Goal: Task Accomplishment & Management: Manage account settings

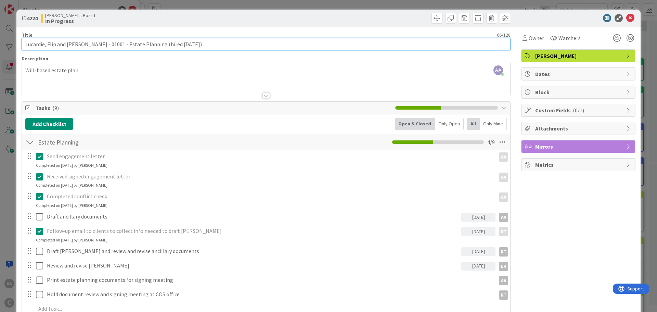
click at [31, 47] on input "Lucardie, Flip and [PERSON_NAME] - 01001 - Estate Planning (hired [DATE])" at bounding box center [266, 44] width 489 height 12
click at [35, 41] on input "Lucardie, Flip and [PERSON_NAME] - 01001 - Estate Planning (hired [DATE])" at bounding box center [266, 44] width 489 height 12
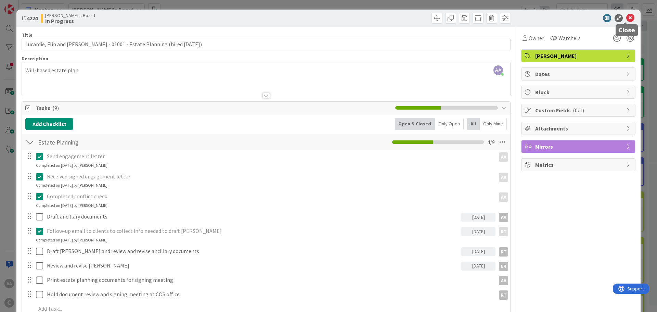
click at [626, 16] on icon at bounding box center [630, 18] width 8 height 8
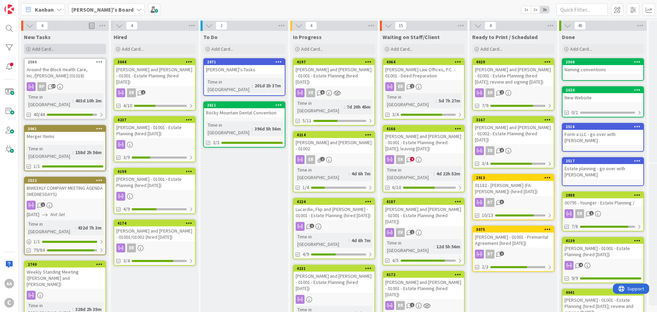
click at [48, 48] on span "Add Card..." at bounding box center [43, 49] width 22 height 6
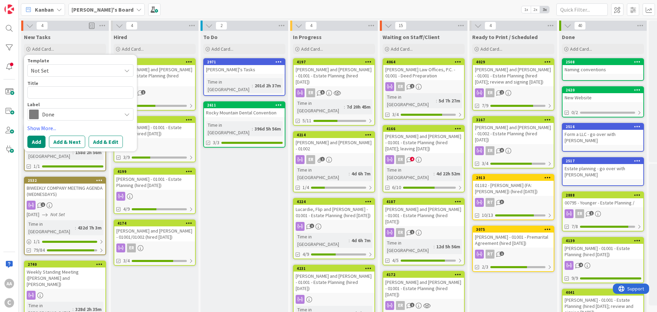
click at [69, 93] on textarea at bounding box center [80, 92] width 106 height 12
type textarea "x"
type textarea "Cowell.Matthew"
type textarea "x"
type textarea "Cowell.Matthew,"
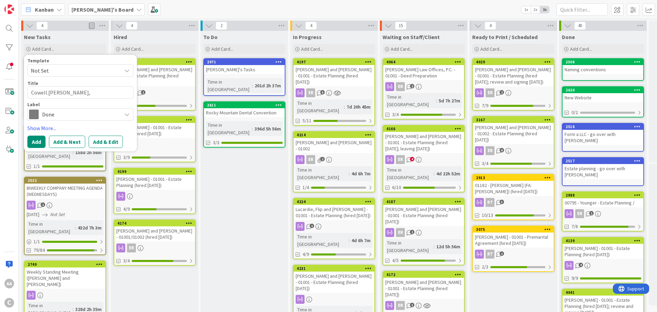
type textarea "x"
type textarea "Cowell.Matthew,"
type textarea "x"
type textarea "Cowell.Matthew,"
type textarea "x"
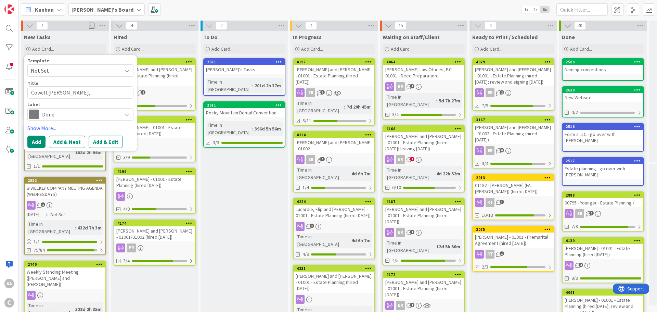
type textarea "Cowell.Matthew"
type textarea "x"
type textarea "Cowell.Matthew"
type textarea "x"
type textarea "Cowell.Matthew a"
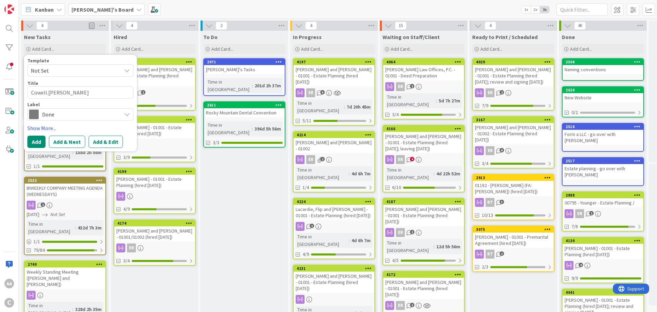
type textarea "x"
type textarea "Cowell.Matthew an"
type textarea "x"
type textarea "Cowell.Matthew and"
type textarea "x"
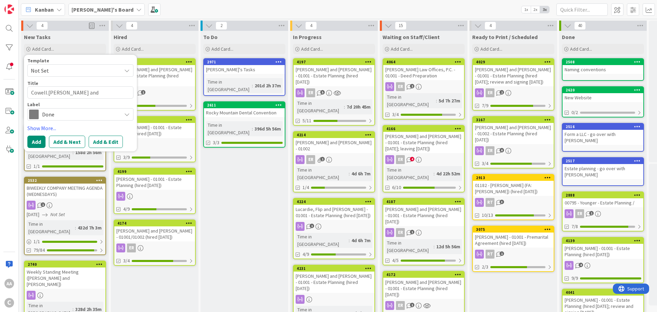
type textarea "Cowell.Matthew and"
type textarea "x"
type textarea "Cowell.Matthew and S"
type textarea "x"
type textarea "Cowell.Matthew and Su"
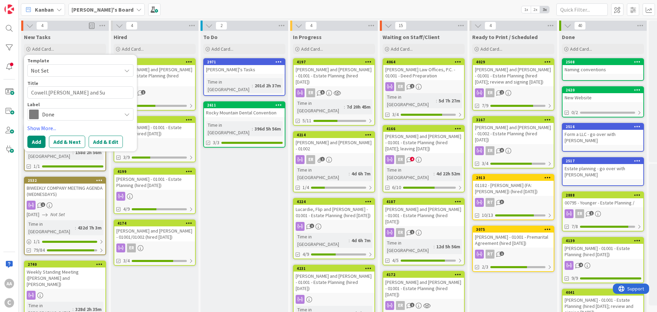
type textarea "x"
type textarea "Cowell.Matthew and Sus"
type textarea "x"
type textarea "Cowell.Matthew and Susa"
type textarea "x"
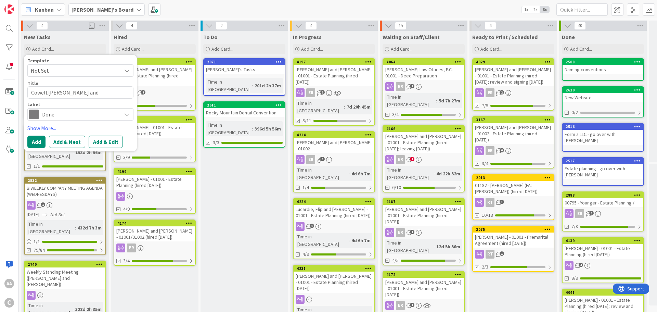
type textarea "Cowell.Matthew and Susan"
click at [47, 92] on textarea "Cowell.Matthew and Susan" at bounding box center [80, 92] width 106 height 12
type textarea "x"
type textarea "CowellMatthew and Susan"
type textarea "x"
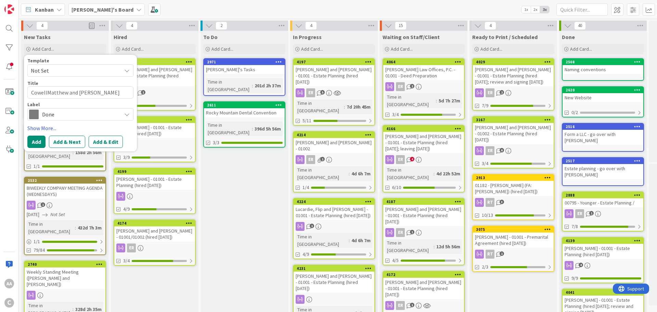
type textarea "Cowell,Matthew and Susan"
type textarea "x"
type textarea "Cowell, Matthew and Susan"
type textarea "x"
type textarea "Cowell, Matthew and Susan"
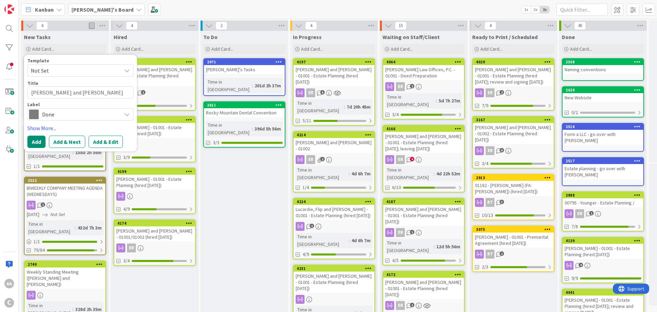
type textarea "x"
type textarea "Cowell, Matthew and Susan -"
type textarea "x"
type textarea "Cowell, Matthew and Susan -"
type textarea "x"
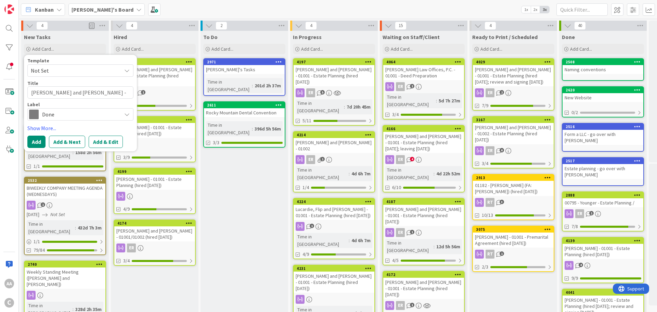
type textarea "Cowell, Matthew and Susan - 1"
type textarea "x"
type textarea "Cowell, Matthew and Susan -"
type textarea "x"
type textarea "Cowell, Matthew and Susan - 0"
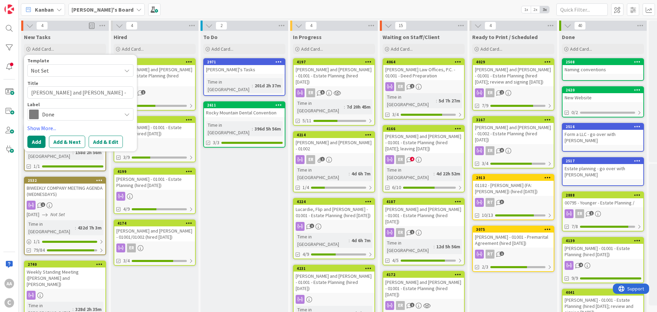
type textarea "x"
type textarea "Cowell, Matthew and Susan - 01"
type textarea "x"
type textarea "Cowell, Matthew and Susan - 010"
type textarea "x"
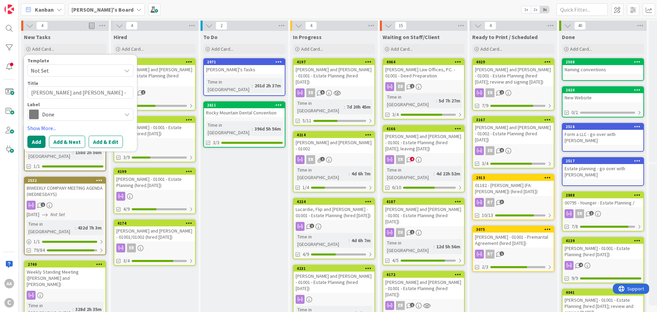
type textarea "Cowell, Matthew and Susan - 0100"
type textarea "x"
type textarea "Cowell, Matthew and Susan - 01001"
type textarea "x"
type textarea "Cowell, Matthew and Susan - 01001"
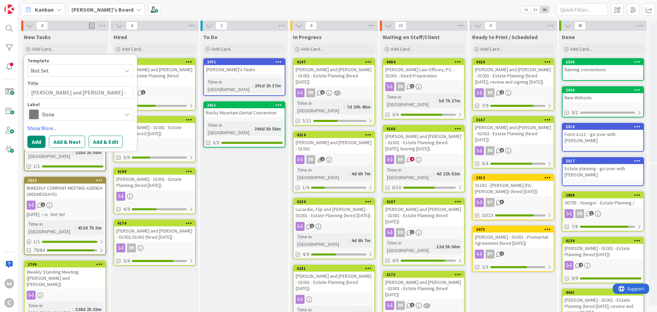
type textarea "x"
type textarea "Cowell, Matthew and Susan - 01001 -"
type textarea "x"
type textarea "Cowell, Matthew and Susan - 01001 -"
type textarea "x"
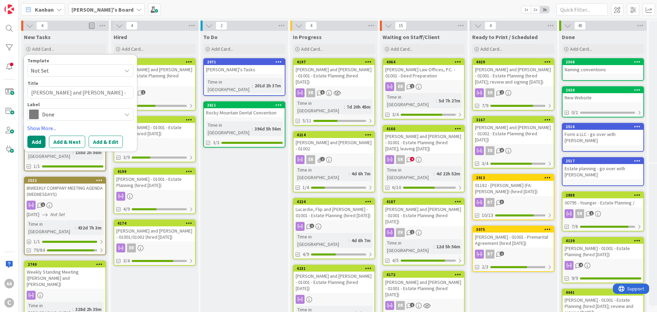
type textarea "Cowell, Matthew and Susan - 01001 - E"
type textarea "x"
type textarea "Cowell, Matthew and Susan - 01001 - Es"
type textarea "x"
type textarea "Cowell, Matthew and Susan - 01001 - Est"
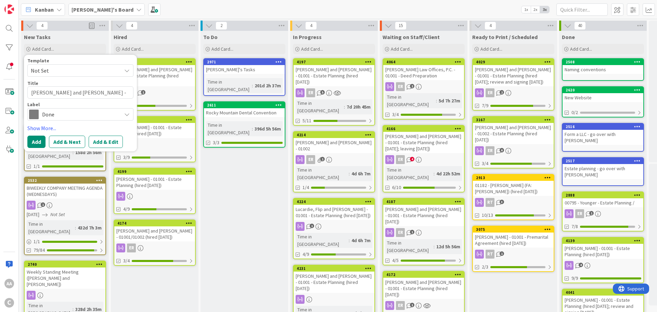
type textarea "x"
type textarea "Cowell, Matthew and Susan - 01001 - Esta"
type textarea "x"
type textarea "Cowell, Matthew and Susan - 01001 - Estat"
type textarea "x"
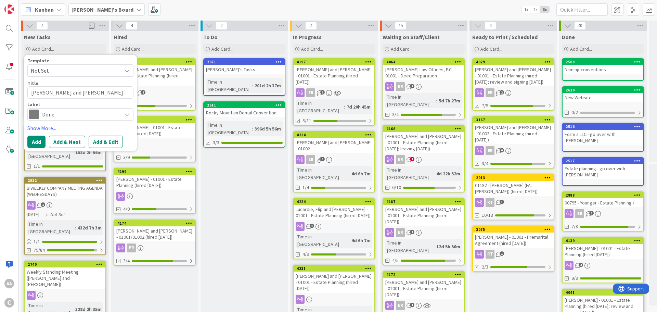
type textarea "Cowell, Matthew and Susan - 01001 - Estate"
type textarea "x"
type textarea "Cowell, Matthew and Susan - 01001 - Estate"
type textarea "x"
type textarea "Cowell, Matthew and Susan - 01001 - Estate P"
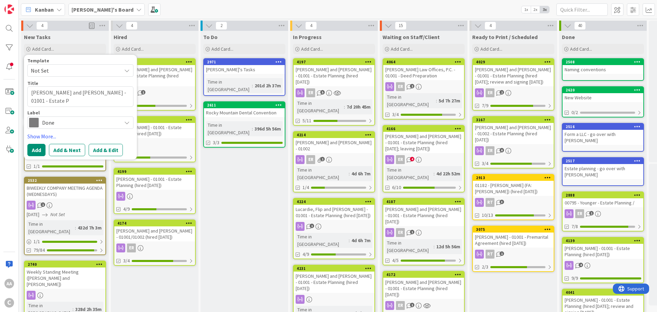
type textarea "x"
type textarea "Cowell, Matthew and Susan - 01001 - Estate Pa"
type textarea "x"
type textarea "Cowell, Matthew and Susan - 01001 - Estate Pal"
type textarea "x"
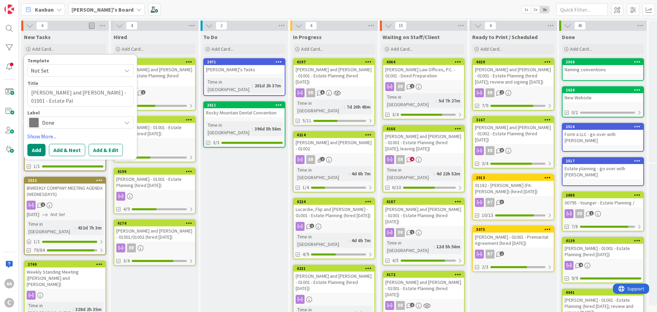
type textarea "Cowell, Matthew and Susan - 01001 - Estate Paln"
type textarea "x"
type textarea "Cowell, Matthew and Susan - 01001 - Estate Palnn"
type textarea "x"
type textarea "Cowell, Matthew and Susan - 01001 - Estate Palnni"
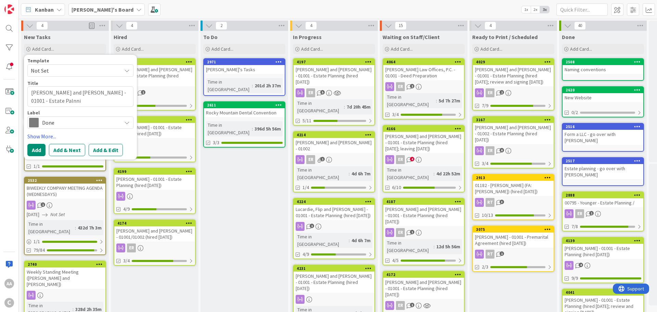
type textarea "x"
type textarea "Cowell, Matthew and Susan - 01001 - Estate Palnninf"
type textarea "x"
type textarea "Cowell, Matthew and Susan - 01001 - Estate Palnnin"
type textarea "x"
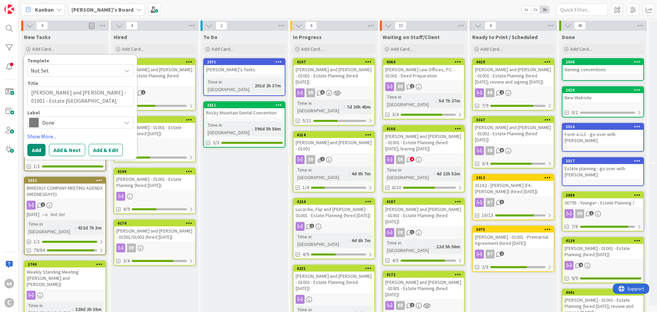
type textarea "Cowell, Matthew and Susan - 01001 - Estate Palnni"
type textarea "x"
type textarea "Cowell, Matthew and Susan - 01001 - Estate Palnn"
type textarea "x"
type textarea "Cowell, Matthew and Susan - 01001 - Estate Paln"
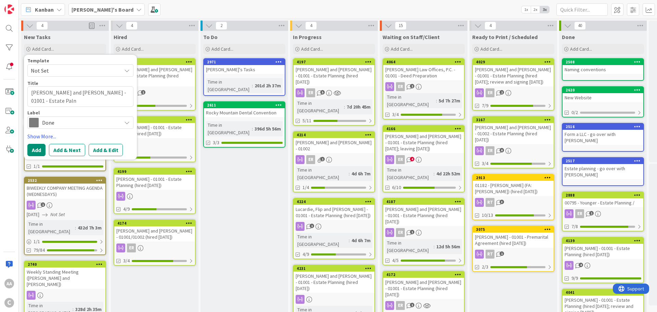
type textarea "x"
type textarea "Cowell, Matthew and Susan - 01001 - Estate Pal"
type textarea "x"
type textarea "Cowell, Matthew and Susan - 01001 - Estate Pa"
type textarea "x"
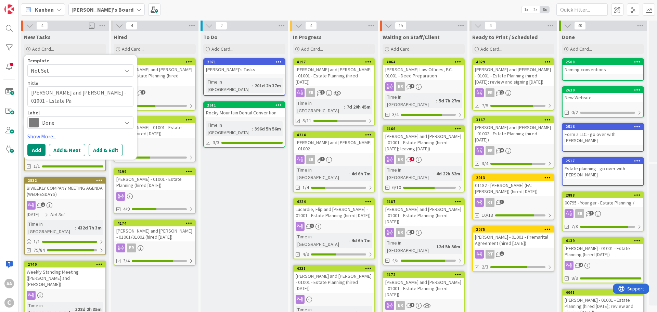
type textarea "Cowell, Matthew and Susan - 01001 - Estate P"
type textarea "x"
type textarea "Cowell, Matthew and Susan - 01001 - Estate Pl"
type textarea "x"
type textarea "Cowell, Matthew and Susan - 01001 - Estate Pla"
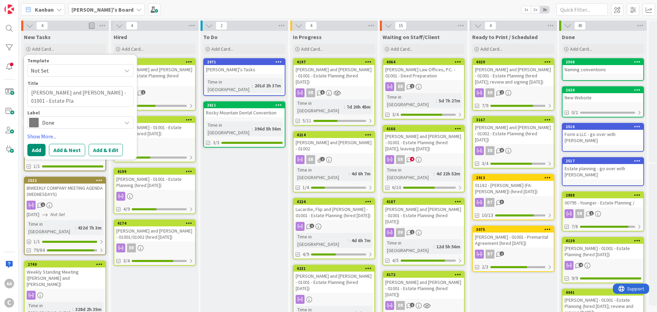
type textarea "x"
type textarea "Cowell, Matthew and Susan - 01001 - Estate Plan"
type textarea "x"
type textarea "Cowell, Matthew and Susan - 01001 - Estate Plani"
type textarea "x"
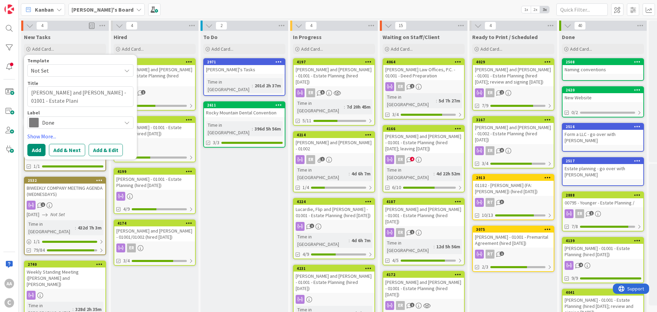
type textarea "Cowell, Matthew and Susan - 01001 - Estate Planin"
type textarea "x"
type textarea "Cowell, Matthew and Susan - 01001 - Estate Planing"
type textarea "x"
type textarea "Cowell, Matthew and Susan - 01001 - Estate Planin"
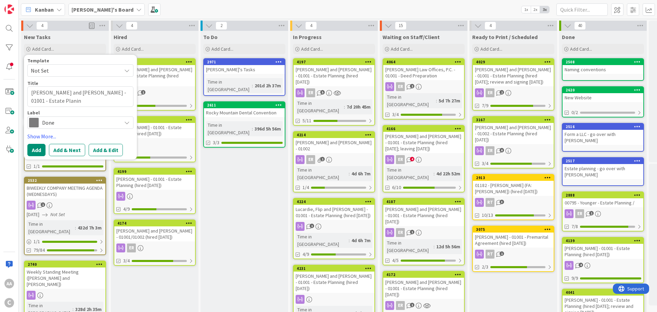
type textarea "x"
type textarea "Cowell, Matthew and Susan - 01001 - Estate Plani"
type textarea "x"
type textarea "Cowell, Matthew and Susan - 01001 - Estate Plan"
type textarea "x"
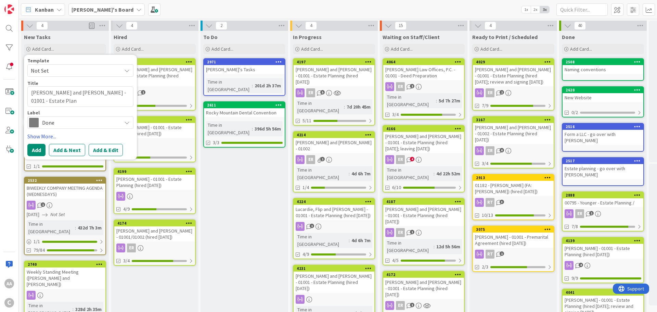
type textarea "Cowell, Matthew and Susan - 01001 - Estate Plann"
type textarea "x"
type textarea "Cowell, Matthew and Susan - 01001 - Estate Planni"
type textarea "x"
type textarea "Cowell, Matthew and Susan - 01001 - Estate Plannin"
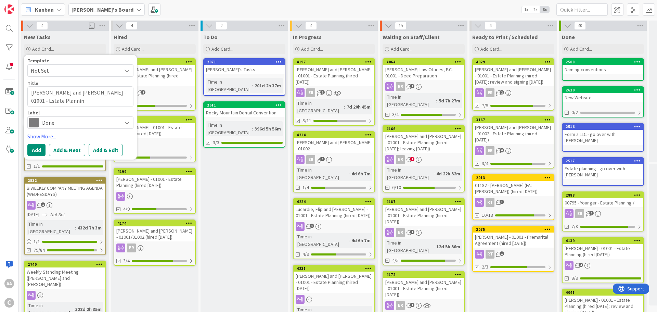
type textarea "x"
type textarea "Cowell, Matthew and Susan - 01001 - Estate Planning"
click at [57, 122] on span "Done" at bounding box center [80, 123] width 76 height 10
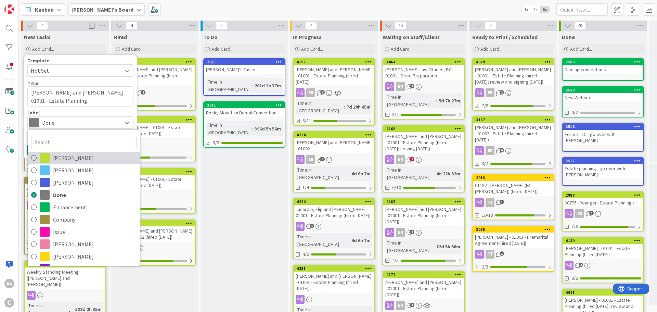
click at [51, 160] on link "[PERSON_NAME]" at bounding box center [84, 158] width 112 height 12
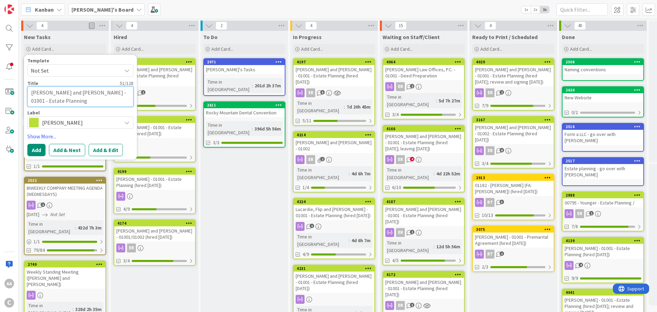
click at [59, 103] on textarea "Cowell, Matthew and Susan - 01001 - Estate Planning" at bounding box center [80, 96] width 106 height 21
type textarea "x"
type textarea "Cowell, Matthew and Susan - 01001 - Estate Planning"
type textarea "x"
type textarea "Cowell, Matthew and Susan - 01001 - Estate Planning ("
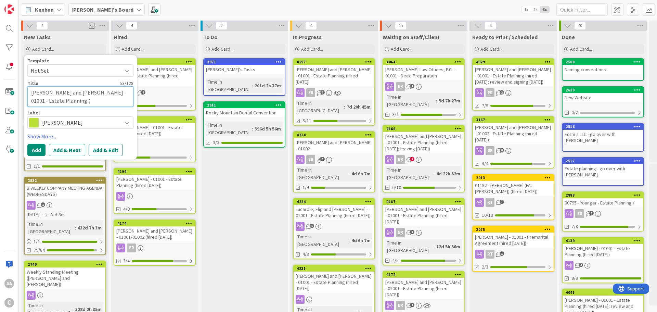
type textarea "x"
type textarea "Cowell, Matthew and Susan - 01001 - Estate Planning (h"
type textarea "x"
type textarea "Cowell, Matthew and Susan - 01001 - Estate Planning (hi"
type textarea "x"
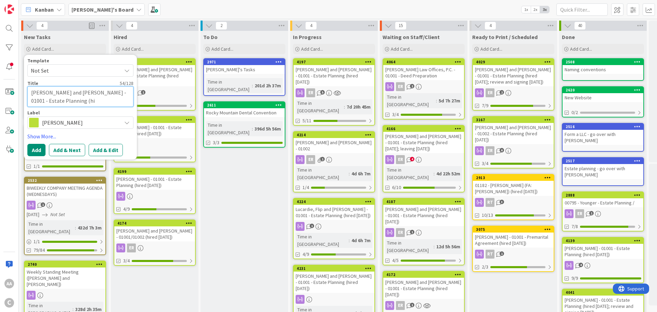
type textarea "Cowell, Matthew and Susan - 01001 - Estate Planning (hir"
type textarea "x"
type textarea "Cowell, Matthew and Susan - 01001 - Estate Planning (hire"
type textarea "x"
type textarea "Cowell, Matthew and Susan - 01001 - Estate Planning (hired"
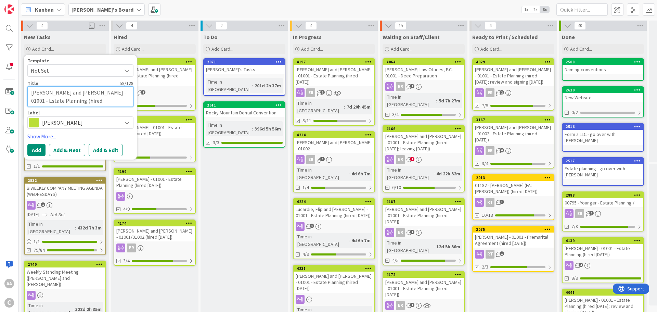
type textarea "x"
type textarea "Cowell, Matthew and Susan - 01001 - Estate Planning (hired"
type textarea "x"
type textarea "Cowell, Matthew and Susan - 01001 - Estate Planning (hired 4"
type textarea "x"
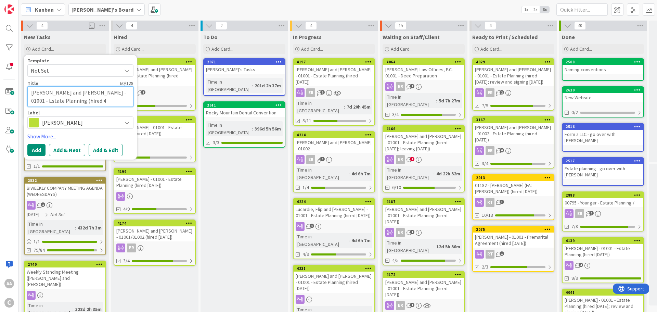
type textarea "Cowell, Matthew and Susan - 01001 - Estate Planning (hired 40"
type textarea "x"
type textarea "Cowell, Matthew and Susan - 01001 - Estate Planning (hired 40."
type textarea "x"
type textarea "Cowell, Matthew and Susan - 01001 - Estate Planning (hired 40.4"
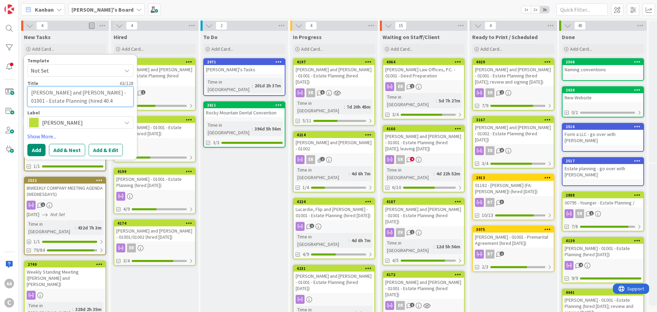
type textarea "x"
type textarea "Cowell, Matthew and Susan - 01001 - Estate Planning (hired 40.4."
type textarea "x"
type textarea "Cowell, Matthew and Susan - 01001 - Estate Planning (hired 40.4.2"
type textarea "x"
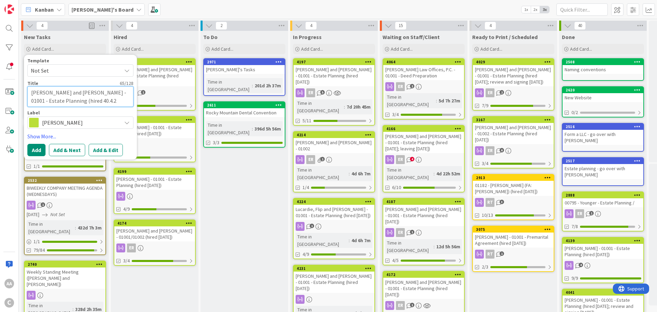
type textarea "Cowell, Matthew and Susan - 01001 - Estate Planning (hired 40.4.25"
type textarea "x"
type textarea "Cowell, Matthew and Susan - 01001 - Estate Planning (hired 40.4.25)"
click at [69, 101] on textarea "Cowell, Matthew and Susan - 01001 - Estate Planning (hired 40.4.25)" at bounding box center [80, 96] width 106 height 21
type textarea "x"
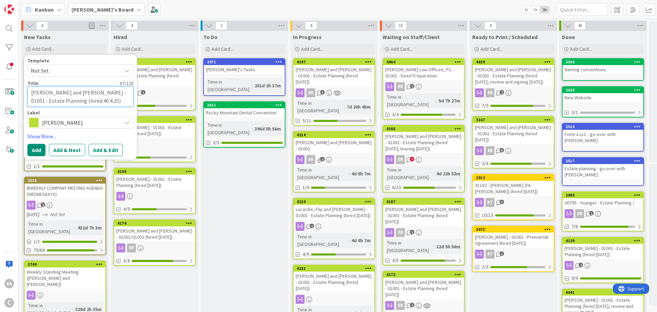
type textarea "Cowell, Matthew and Susan - 01001 - Estate Planning (hired 0.4.25)"
type textarea "x"
type textarea "Cowell, Matthew and Susan - 01001 - Estate Planning (hired 10.4.25)"
click at [30, 149] on button "Add" at bounding box center [36, 150] width 18 height 12
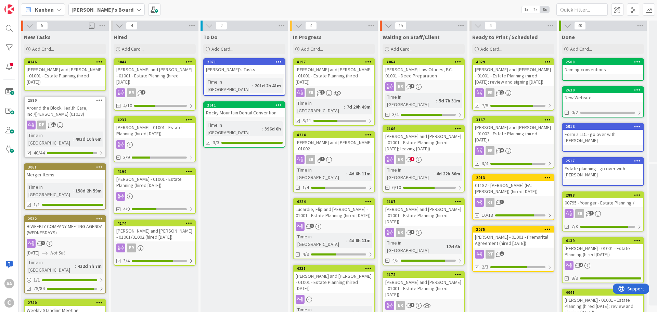
click at [72, 73] on div "Cowell, Matthew and Susan - 01001 - Estate Planning (hired 10.4.25)" at bounding box center [65, 75] width 81 height 21
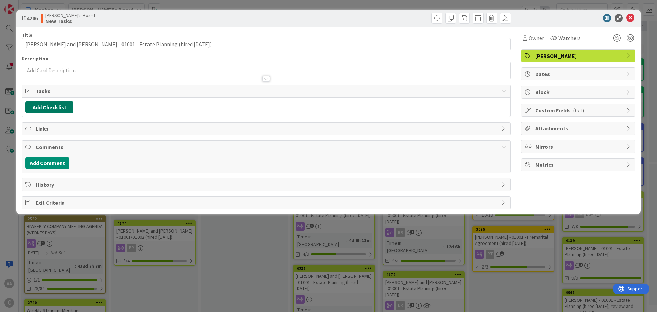
click at [48, 108] on button "Add Checklist" at bounding box center [49, 107] width 48 height 12
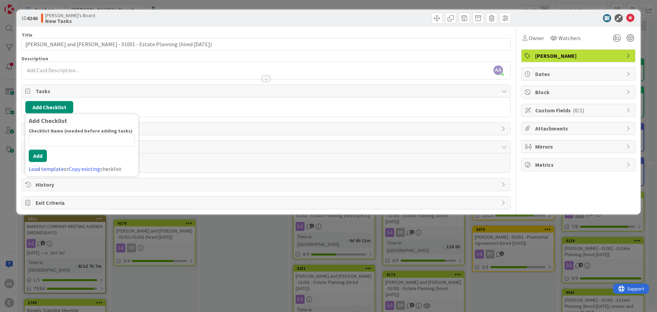
click at [42, 168] on link "Load template" at bounding box center [46, 168] width 35 height 7
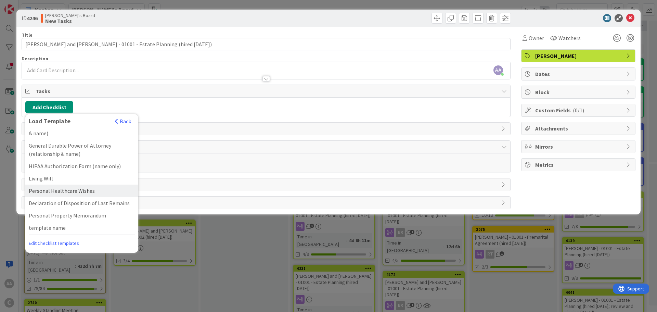
scroll to position [49, 0]
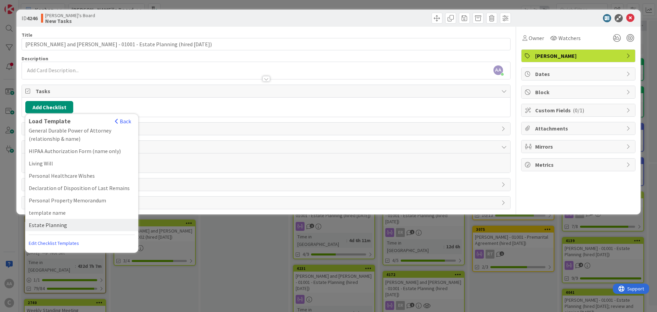
click at [50, 225] on div "Estate Planning" at bounding box center [81, 225] width 113 height 12
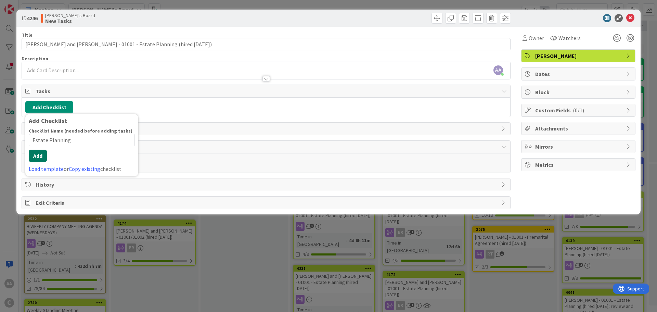
click at [37, 164] on div "Checklist Name (needed before adding tasks) 15 / 64 Estate Planning Add Load te…" at bounding box center [82, 150] width 106 height 45
click at [32, 150] on button "Add" at bounding box center [38, 156] width 18 height 12
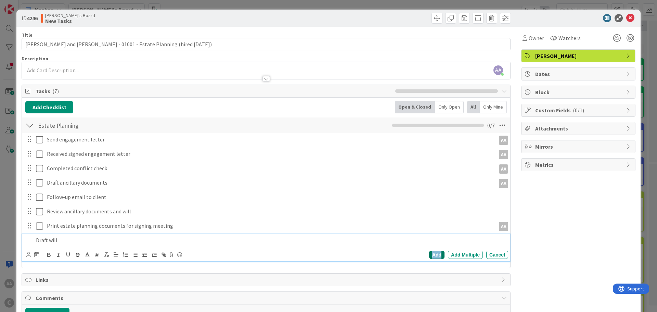
click at [431, 255] on div "Add" at bounding box center [436, 254] width 15 height 8
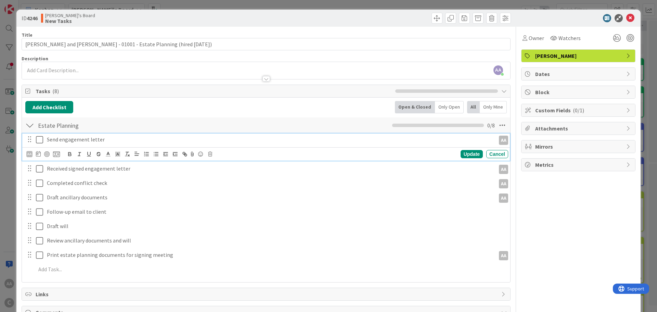
click at [39, 139] on icon at bounding box center [39, 139] width 7 height 8
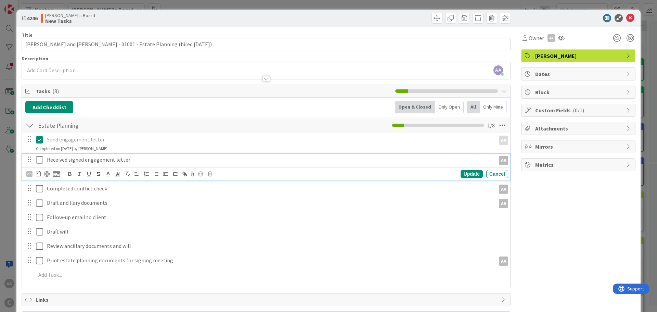
click at [41, 158] on icon at bounding box center [39, 160] width 7 height 8
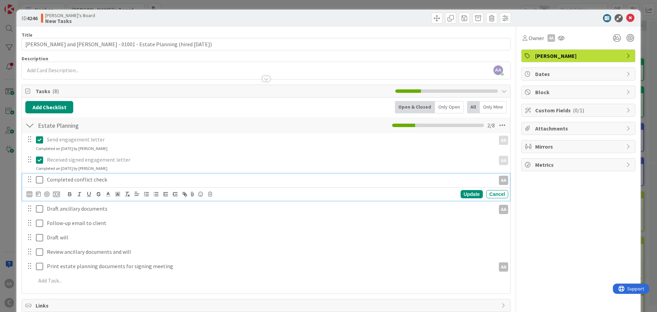
click at [39, 181] on icon at bounding box center [39, 180] width 7 height 8
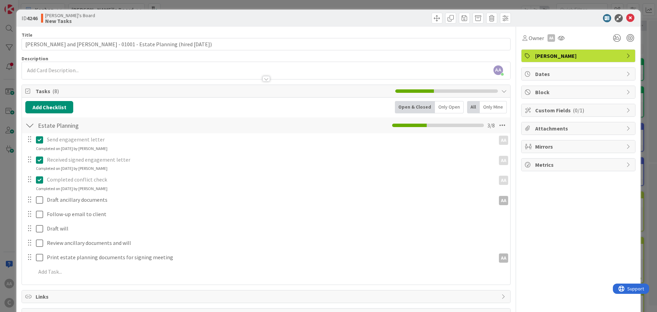
click at [557, 147] on span "Mirrors" at bounding box center [579, 146] width 88 height 8
click at [548, 168] on span "Select..." at bounding box center [573, 169] width 88 height 10
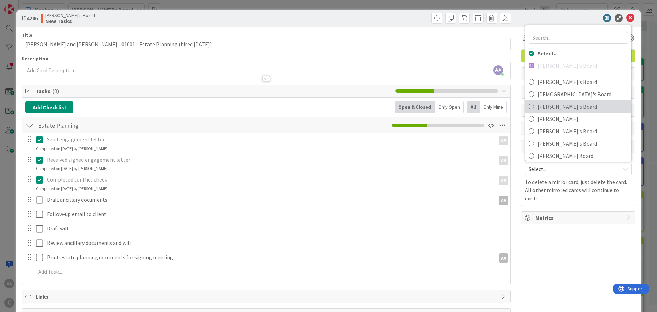
click at [554, 106] on span "[PERSON_NAME]'s Board" at bounding box center [582, 106] width 90 height 10
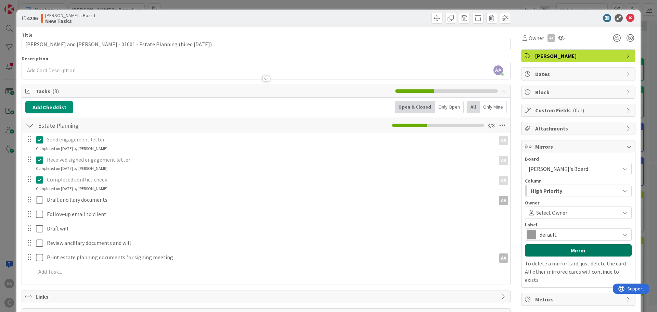
click at [568, 252] on button "Mirror" at bounding box center [578, 250] width 107 height 12
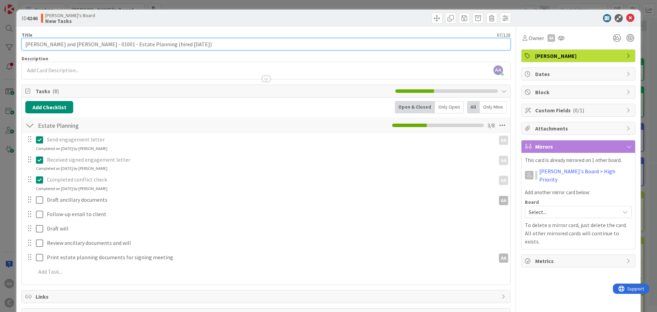
drag, startPoint x: 87, startPoint y: 46, endPoint x: 0, endPoint y: 41, distance: 87.4
click at [0, 41] on div "ID 4246 Adrianna's Board New Tasks Title 67 / 128 Cowell, Matthew and Susan - 0…" at bounding box center [328, 156] width 657 height 312
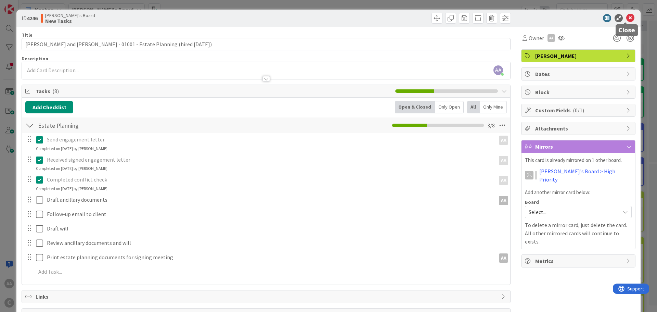
click at [626, 17] on icon at bounding box center [630, 18] width 8 height 8
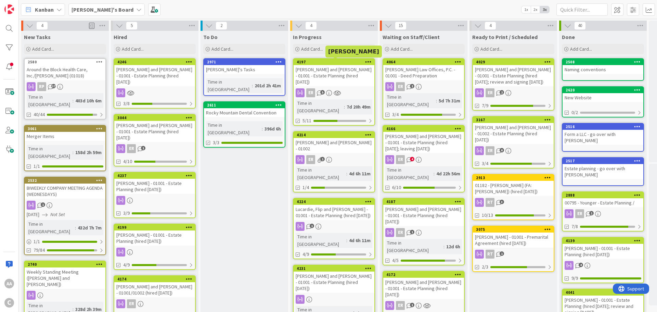
click at [330, 73] on div "[PERSON_NAME] and [PERSON_NAME] - 01001 - Estate Planning (hired [DATE])" at bounding box center [334, 75] width 81 height 21
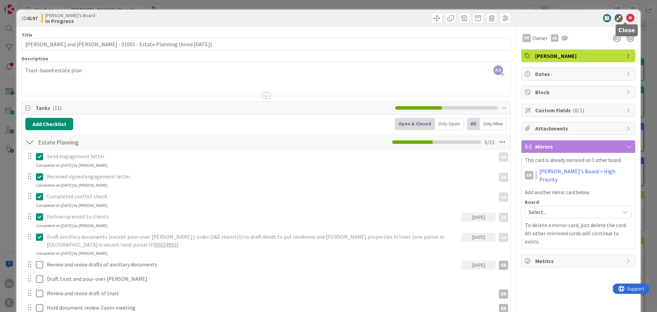
click at [626, 15] on icon at bounding box center [630, 18] width 8 height 8
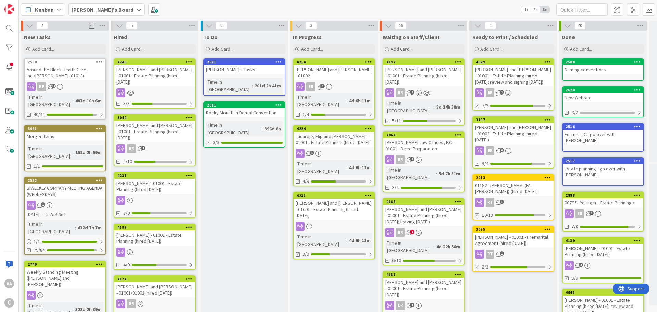
click at [352, 72] on div "[PERSON_NAME] and [PERSON_NAME] - 01002" at bounding box center [334, 72] width 81 height 15
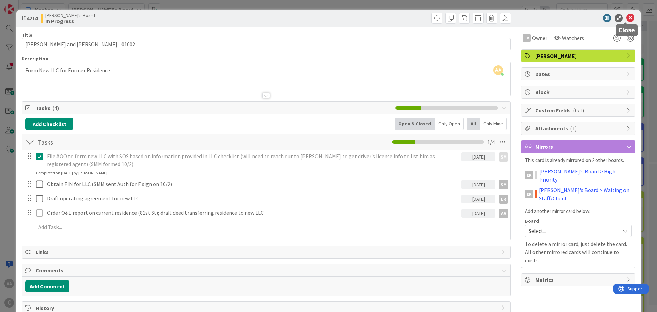
click at [626, 16] on icon at bounding box center [630, 18] width 8 height 8
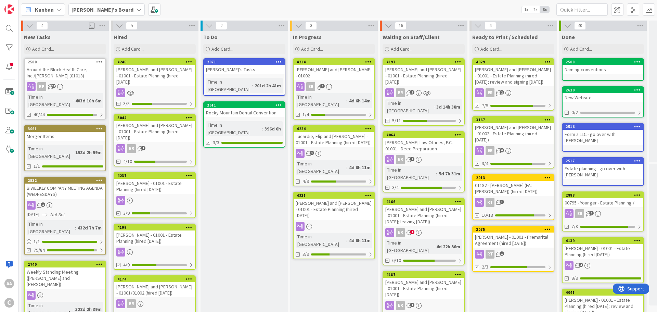
click at [326, 132] on div "Lucardie, Flip and [PERSON_NAME] - 01001 - Estate Planning (hired [DATE])" at bounding box center [334, 139] width 81 height 15
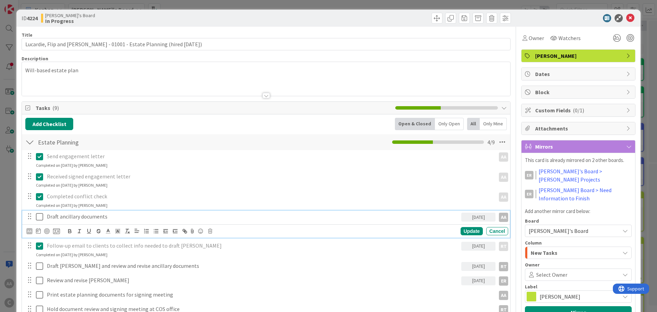
drag, startPoint x: 39, startPoint y: 217, endPoint x: 98, endPoint y: 220, distance: 58.6
click at [39, 217] on icon at bounding box center [39, 216] width 7 height 8
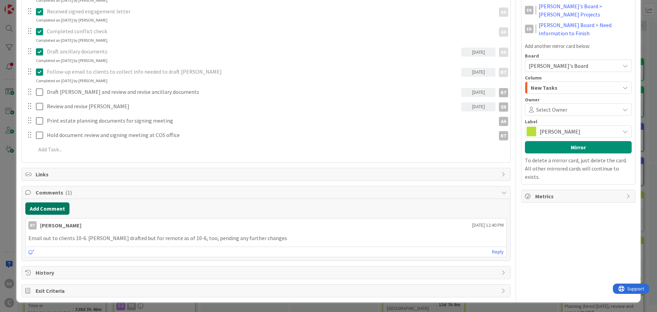
click at [36, 206] on button "Add Comment" at bounding box center [47, 208] width 44 height 12
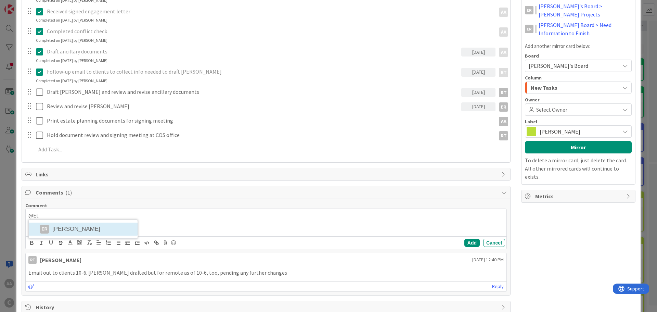
click at [90, 228] on div "@Et ER Ethan Rector" at bounding box center [266, 222] width 481 height 27
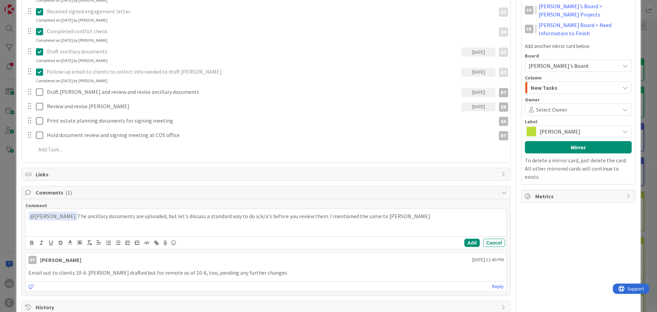
click at [258, 217] on p "﻿ @ Ethan Rector ﻿ The ancillary documents are uploaded, but let's discuss a st…" at bounding box center [265, 215] width 475 height 9
click at [263, 217] on p "﻿ @ Ethan Rector ﻿ The ancillary documents are uploaded, but let's discuss a st…" at bounding box center [265, 215] width 475 height 9
click at [439, 219] on p "﻿ @ Ethan Rector ﻿ The ancillary documents are uploaded, but let's discuss a st…" at bounding box center [265, 215] width 475 height 9
click at [464, 244] on button "Add" at bounding box center [471, 242] width 15 height 8
